Goal: Transaction & Acquisition: Book appointment/travel/reservation

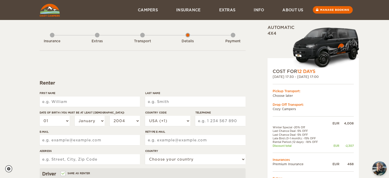
click at [117, 103] on input "First Name" at bounding box center [90, 102] width 100 height 10
type input "[PERSON_NAME]"
select select "33"
type input "786634184"
type input "jebeherrada@gmail.com"
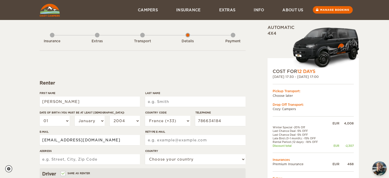
type input "jebeherrada@gmail.com"
type input "15 rue Marcel Pagnol"
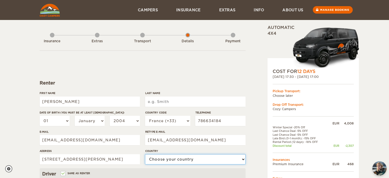
select select "71"
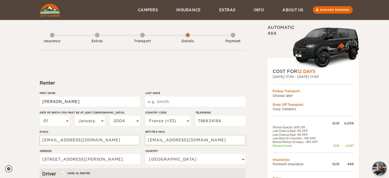
type input "Jean-Benoît"
click at [175, 100] on input "Last Name" at bounding box center [195, 102] width 100 height 10
type input "HERRADA"
click at [59, 120] on select "01 02 03 04 05 06 07 08 09 10 11 12 13 14 15 16 17 18 19 20 21 22 23 24 25 26 2…" at bounding box center [55, 121] width 30 height 10
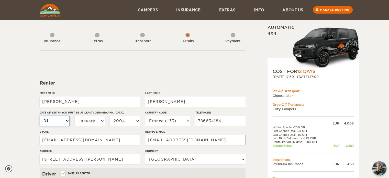
select select "13"
click at [40, 116] on select "01 02 03 04 05 06 07 08 09 10 11 12 13 14 15 16 17 18 19 20 21 22 23 24 25 26 2…" at bounding box center [55, 121] width 30 height 10
select select "13"
click at [94, 116] on div "01 02 03 04 05 06 07 08 09 10 11 12 13 14 15 16 17 18 19 20 21 22 23 24 25 26 2…" at bounding box center [90, 123] width 100 height 14
click at [91, 122] on select "January February March April May June July August September October November De…" at bounding box center [90, 121] width 30 height 10
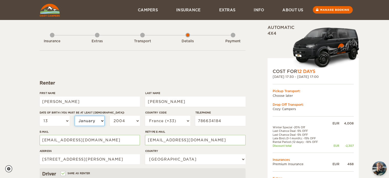
select select "07"
click at [75, 116] on select "January February March April May June July August September October November De…" at bounding box center [90, 121] width 30 height 10
select select "07"
click at [117, 120] on select "2004 2003 2002 2001 2000 1999 1998 1997 1996 1995 1994 1993 1992 1991 1990 1989…" at bounding box center [125, 121] width 30 height 10
select select "1999"
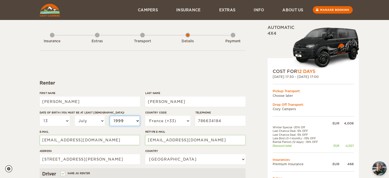
click at [110, 116] on select "2004 2003 2002 2001 2000 1999 1998 1997 1996 1995 1994 1993 1992 1991 1990 1989…" at bounding box center [125, 121] width 30 height 10
select select "1999"
click at [126, 118] on select "2004 2003 2002 2001 2000 1999 1998 1997 1996 1995 1994 1993 1992 1991 1990 1989…" at bounding box center [125, 121] width 30 height 10
select select "2000"
click at [110, 116] on select "2004 2003 2002 2001 2000 1999 1998 1997 1996 1995 1994 1993 1992 1991 1990 1989…" at bounding box center [125, 121] width 30 height 10
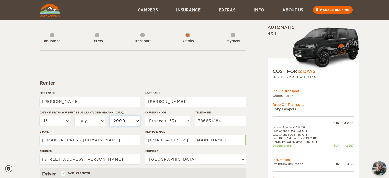
select select "2000"
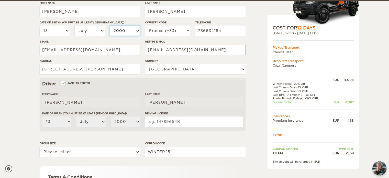
scroll to position [92, 0]
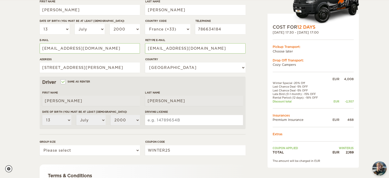
click at [169, 120] on input "Driving License" at bounding box center [194, 120] width 98 height 10
paste input "180178400834"
type input "180178400834"
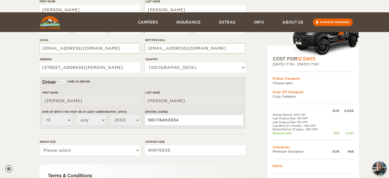
scroll to position [142, 0]
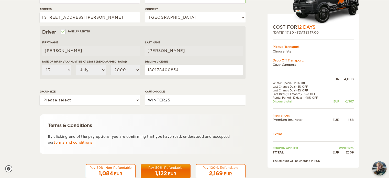
click at [161, 103] on input "WINTER25" at bounding box center [195, 100] width 100 height 10
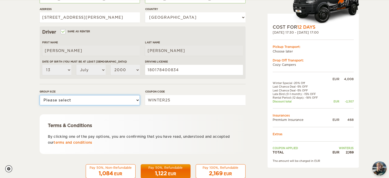
click at [110, 99] on select "Please select 1 2" at bounding box center [90, 100] width 100 height 10
select select "2"
click at [40, 95] on select "Please select 1 2" at bounding box center [90, 100] width 100 height 10
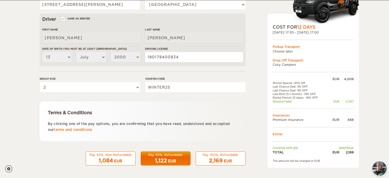
click at [43, 123] on div "Terms & Conditions By clicking one of the pay options, you are confirming that …" at bounding box center [143, 121] width 206 height 40
click at [163, 61] on input "180178400834" at bounding box center [194, 57] width 98 height 10
type input "19AS16357"
click at [221, 153] on div "Pay 100%, Refundable" at bounding box center [220, 155] width 43 height 4
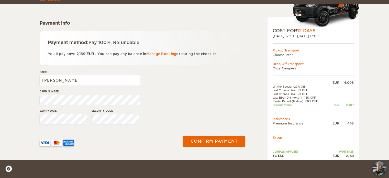
scroll to position [63, 0]
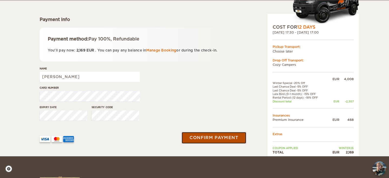
click at [206, 136] on button "Confirm payment" at bounding box center [214, 138] width 65 height 12
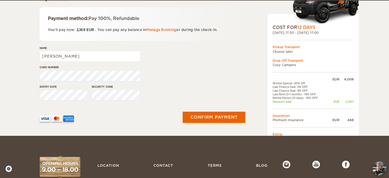
scroll to position [84, 0]
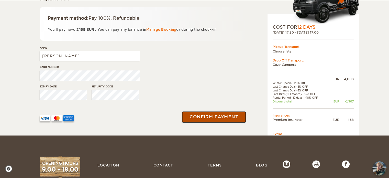
click at [215, 117] on button "Confirm payment" at bounding box center [214, 117] width 65 height 12
